Goal: Task Accomplishment & Management: Manage account settings

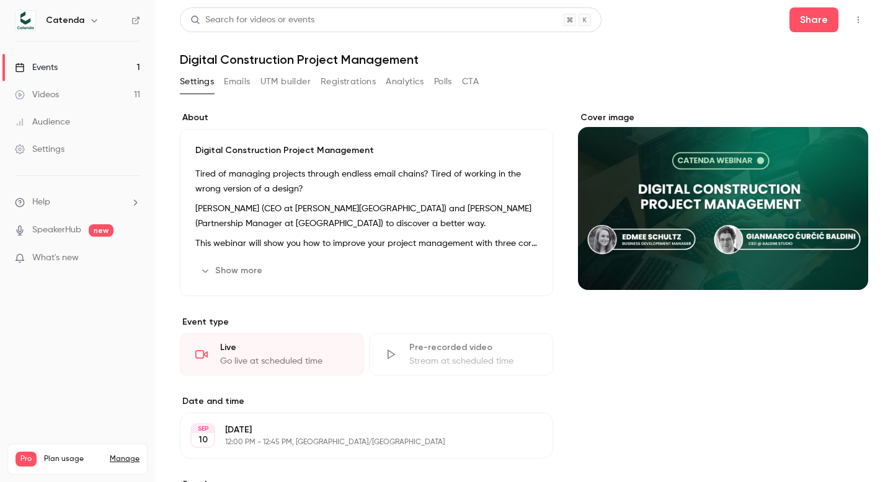
click at [235, 271] on button "Show more" at bounding box center [232, 271] width 74 height 20
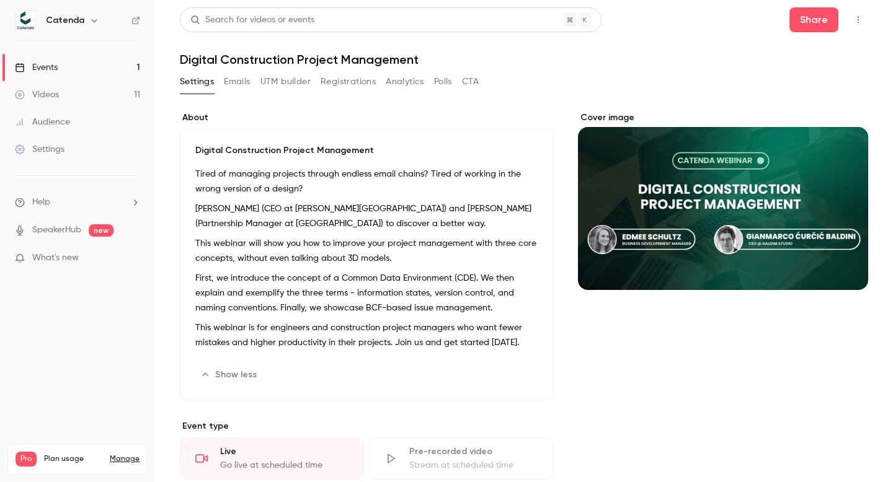
click at [242, 77] on button "Emails" at bounding box center [237, 82] width 26 height 20
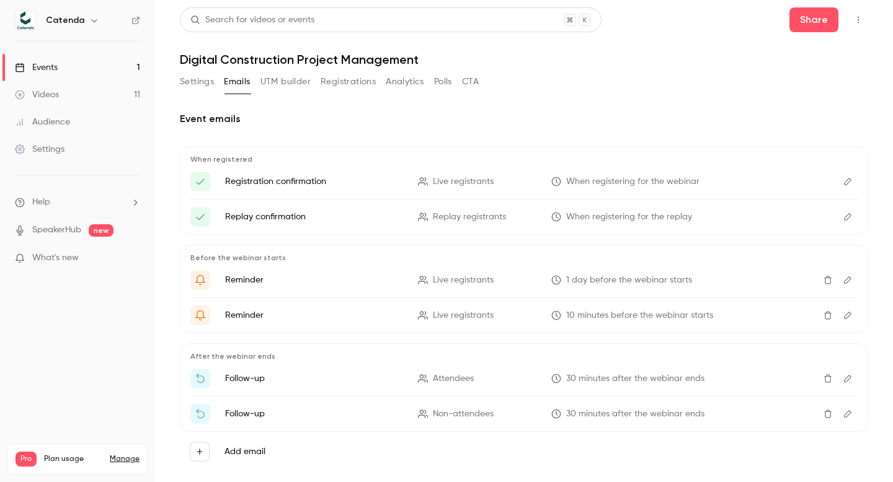
scroll to position [22, 0]
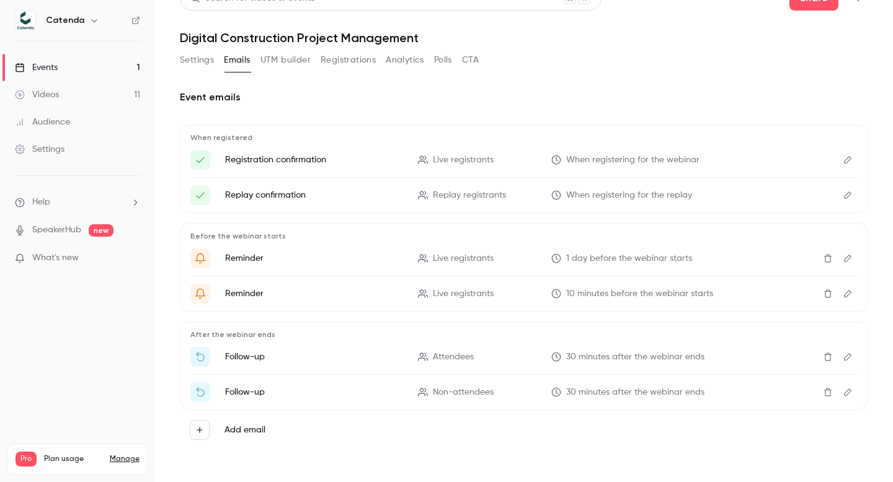
click at [203, 66] on button "Settings" at bounding box center [197, 60] width 34 height 20
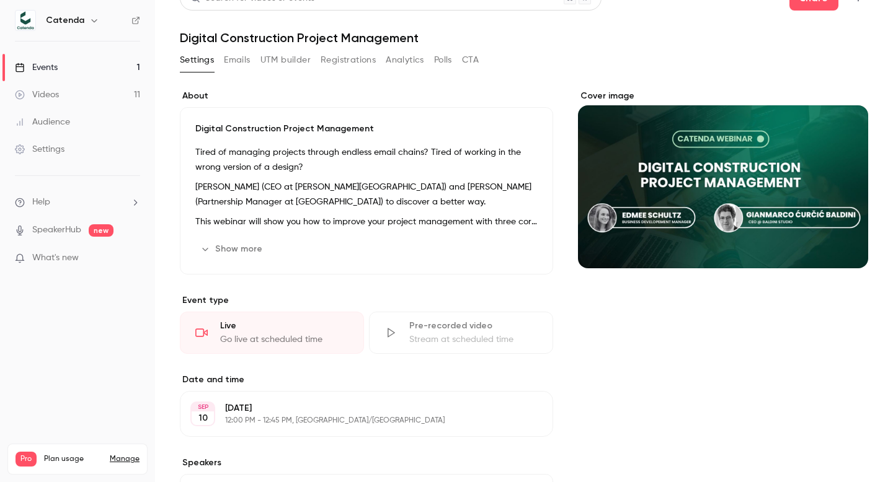
click at [122, 91] on link "Videos 11" at bounding box center [77, 94] width 155 height 27
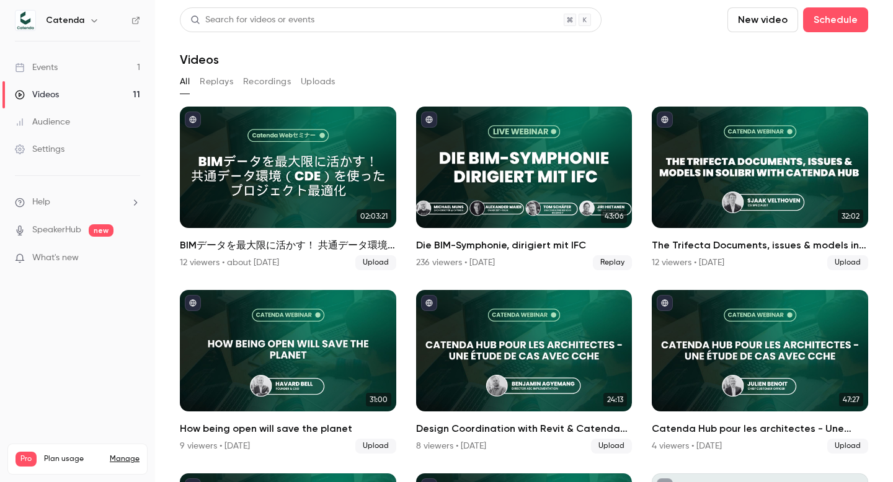
click at [80, 68] on link "Events 1" at bounding box center [77, 67] width 155 height 27
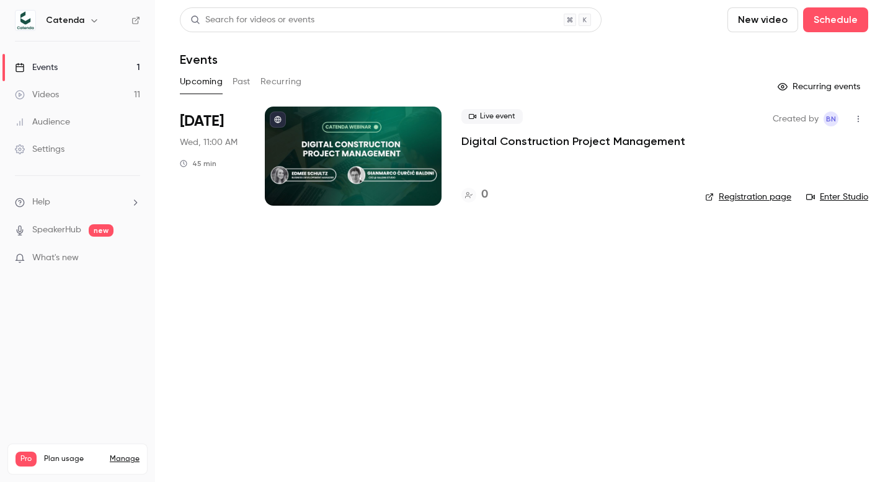
click at [857, 118] on icon "button" at bounding box center [858, 119] width 10 height 9
click at [792, 295] on div at bounding box center [446, 241] width 893 height 482
click at [725, 200] on link "Registration page" at bounding box center [748, 197] width 86 height 12
click at [74, 24] on h6 "Catenda" at bounding box center [65, 20] width 38 height 12
click at [89, 20] on icon "button" at bounding box center [94, 21] width 10 height 10
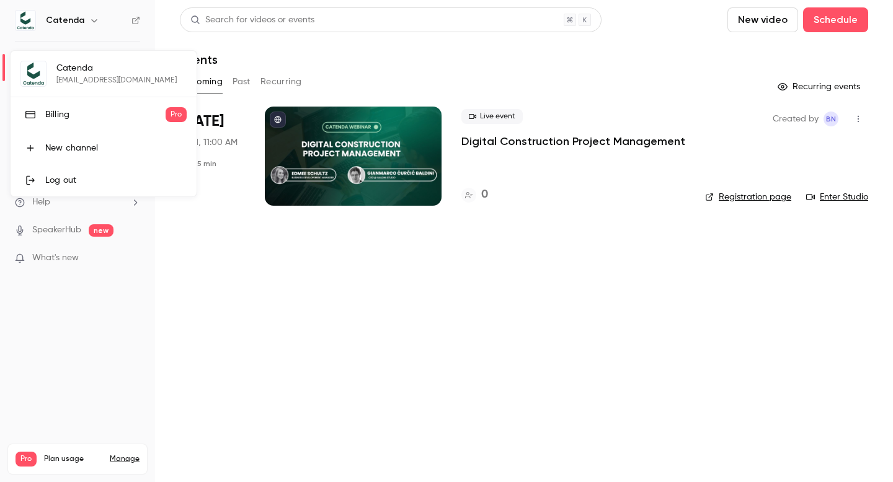
click at [831, 122] on div at bounding box center [446, 241] width 893 height 482
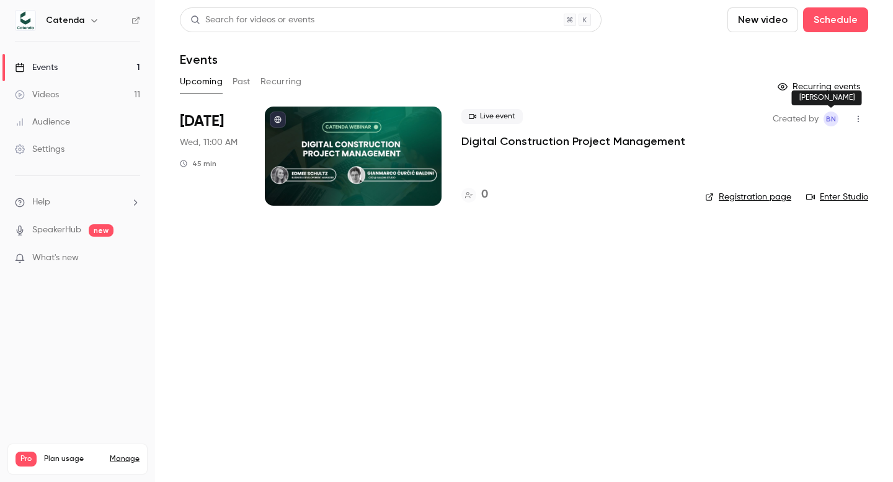
click at [824, 118] on span "BN" at bounding box center [830, 119] width 15 height 15
click at [820, 118] on div "Created by BN" at bounding box center [806, 119] width 66 height 15
click at [827, 119] on span "BN" at bounding box center [831, 119] width 10 height 15
click at [833, 120] on span "BN" at bounding box center [831, 119] width 10 height 15
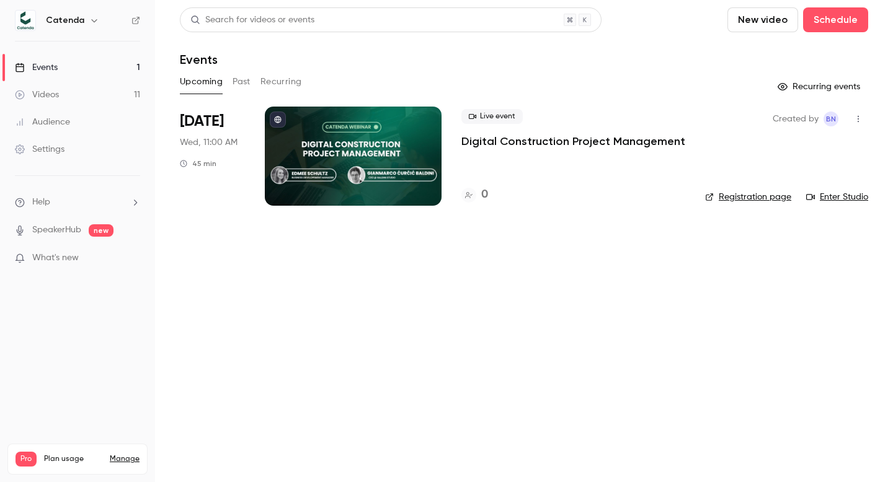
click at [50, 135] on link "Audience" at bounding box center [77, 122] width 155 height 27
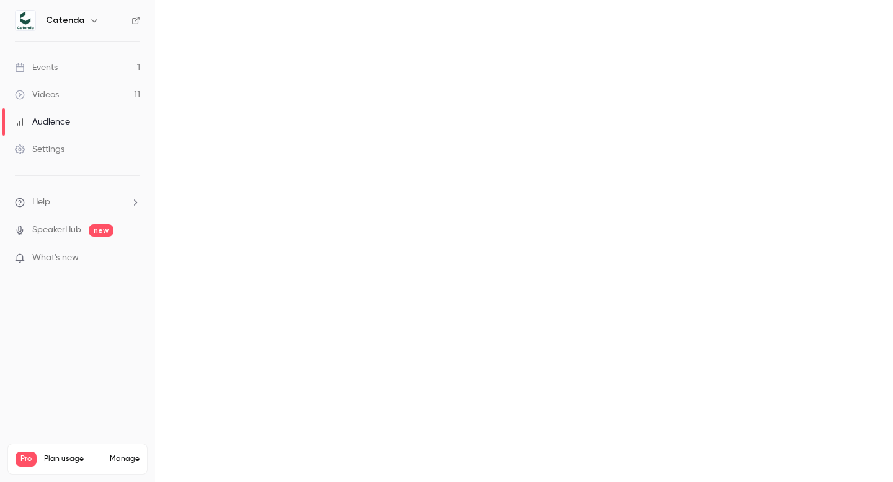
click at [53, 145] on div "Settings" at bounding box center [40, 149] width 50 height 12
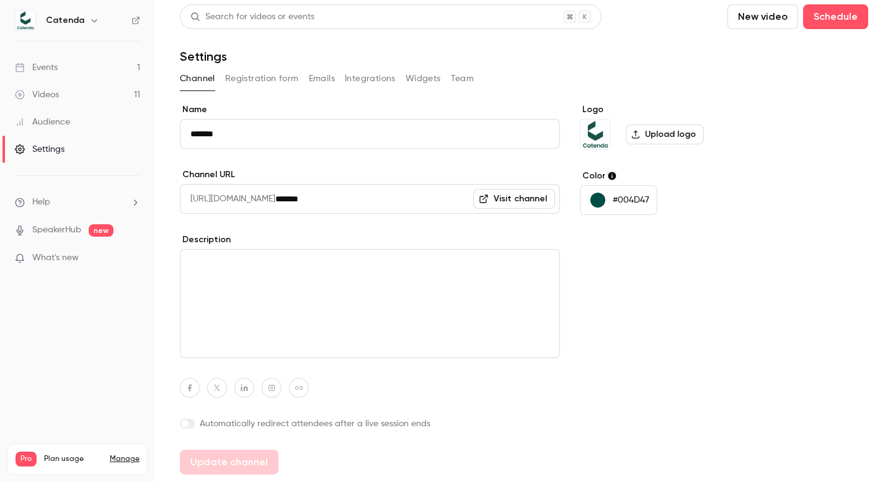
scroll to position [2, 0]
click at [426, 82] on button "Widgets" at bounding box center [422, 79] width 35 height 20
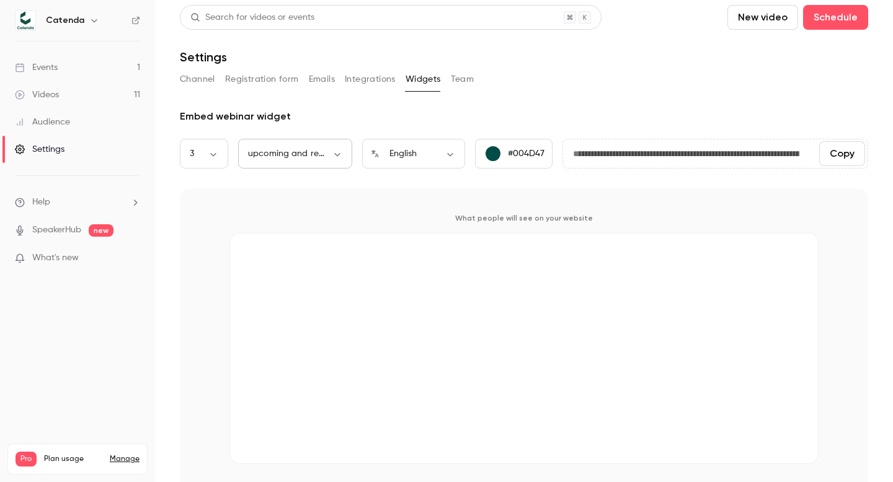
click at [313, 153] on body "**********" at bounding box center [446, 241] width 893 height 482
click at [313, 153] on div at bounding box center [446, 241] width 893 height 482
click at [369, 82] on button "Integrations" at bounding box center [370, 79] width 51 height 20
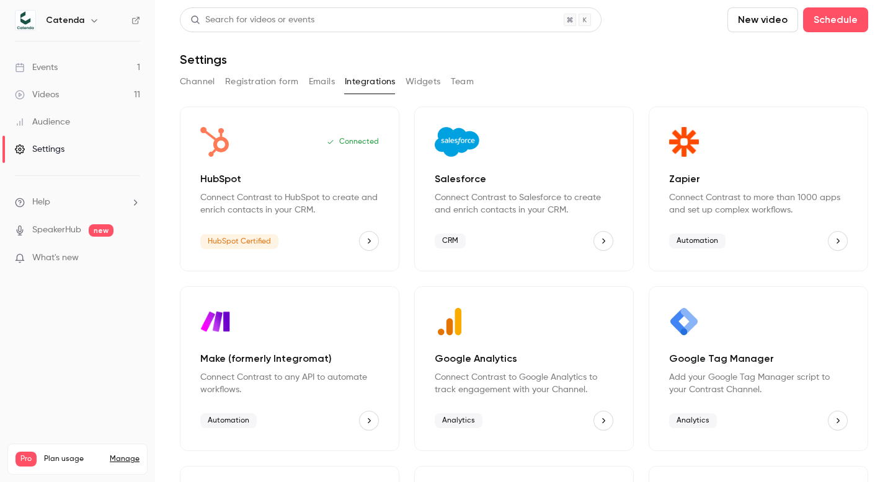
click at [324, 87] on button "Emails" at bounding box center [322, 82] width 26 height 20
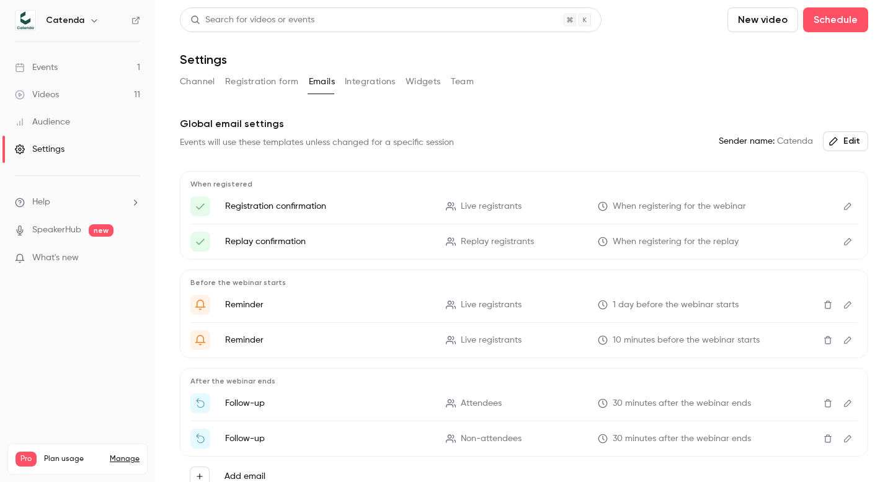
click at [252, 81] on button "Registration form" at bounding box center [262, 82] width 74 height 20
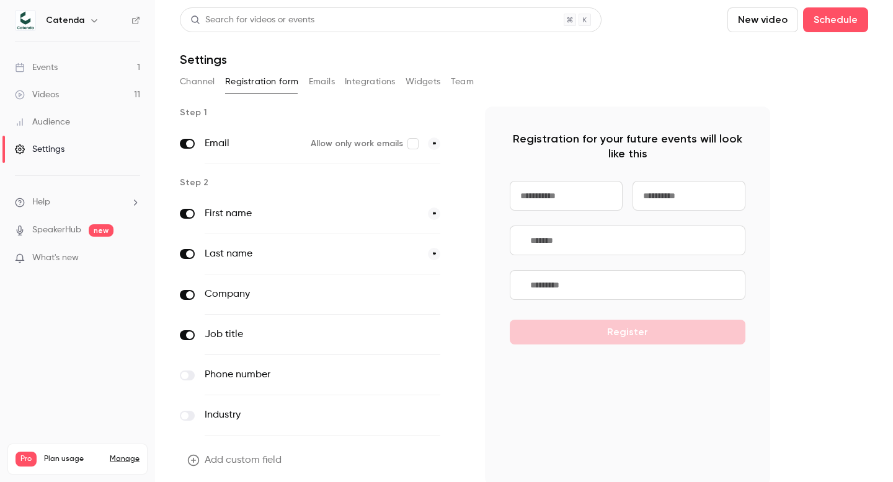
scroll to position [48, 0]
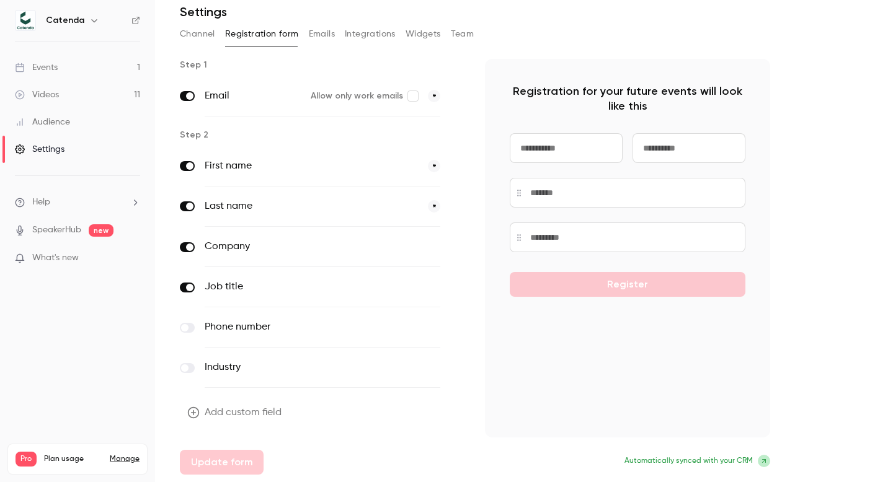
click at [464, 30] on button "Team" at bounding box center [463, 34] width 24 height 20
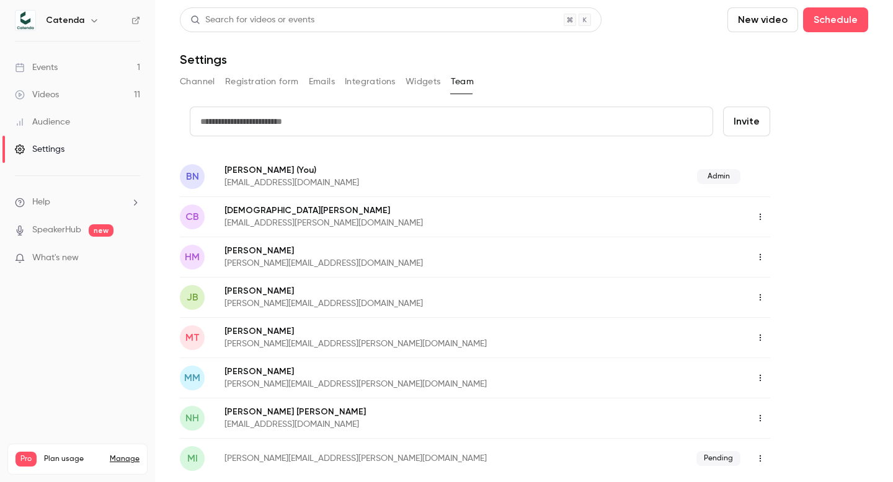
click at [760, 215] on icon "button" at bounding box center [760, 217] width 1 height 7
click at [318, 180] on div at bounding box center [446, 241] width 893 height 482
click at [246, 177] on p "[EMAIL_ADDRESS][DOMAIN_NAME]" at bounding box center [376, 183] width 304 height 12
click at [190, 173] on span "BN" at bounding box center [192, 176] width 13 height 15
click at [197, 174] on span "BN" at bounding box center [192, 176] width 13 height 15
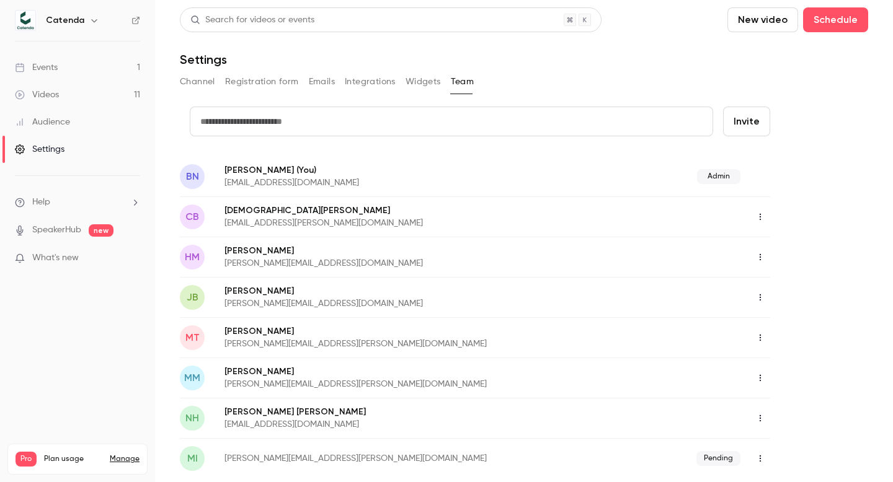
click at [197, 174] on span "BN" at bounding box center [192, 176] width 13 height 15
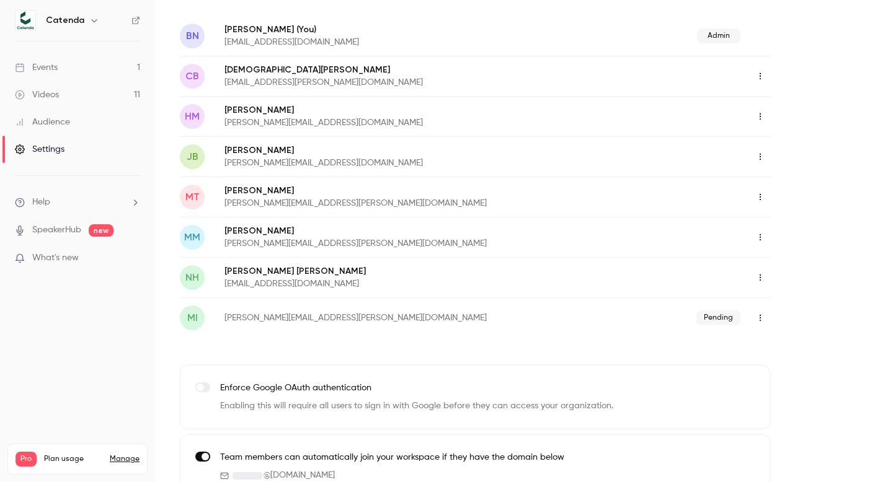
scroll to position [142, 0]
click at [758, 319] on icon "button" at bounding box center [760, 316] width 10 height 9
click at [799, 376] on div "Delete invitation" at bounding box center [825, 380] width 94 height 12
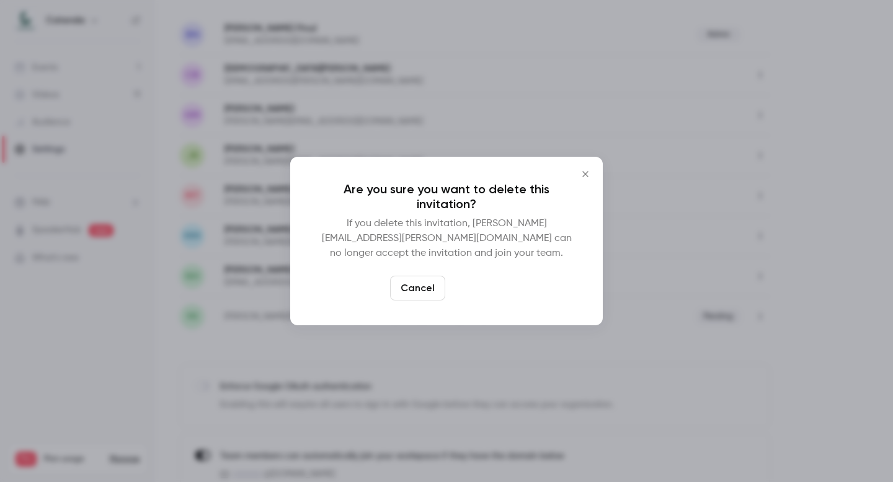
click at [494, 278] on button "Delete" at bounding box center [476, 288] width 53 height 25
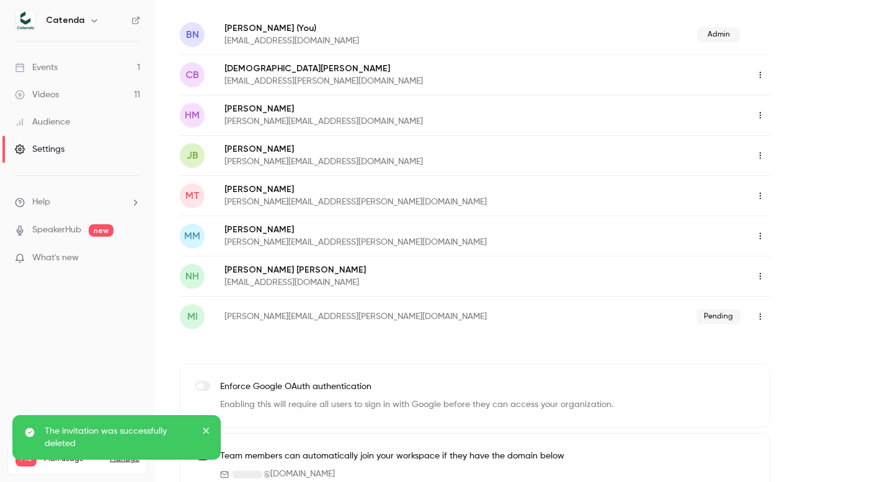
scroll to position [125, 0]
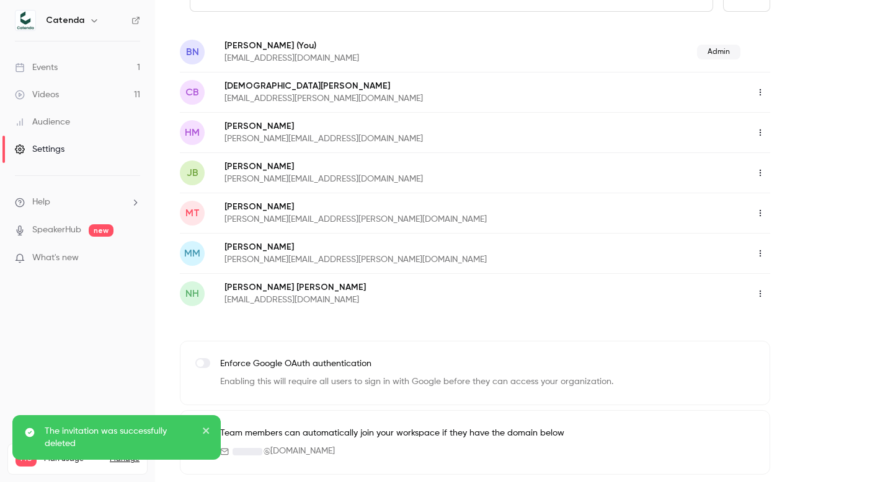
click at [208, 432] on icon "close" at bounding box center [206, 431] width 9 height 10
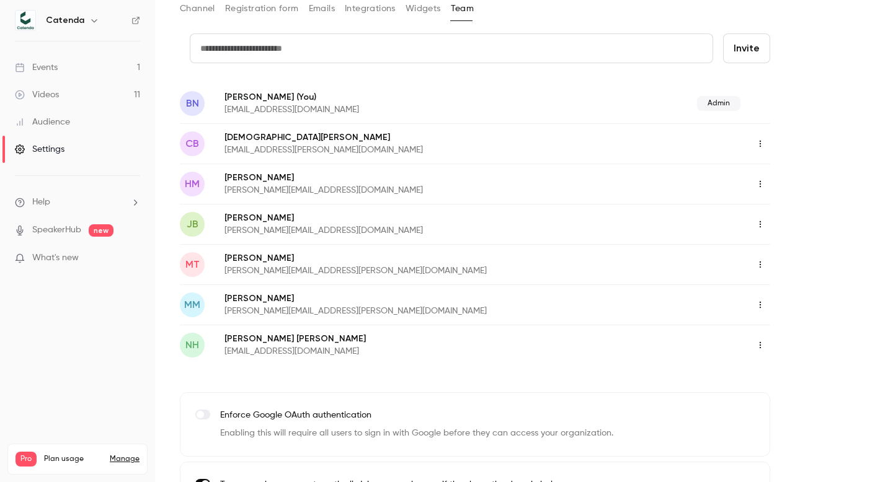
scroll to position [69, 0]
